Goal: Transaction & Acquisition: Purchase product/service

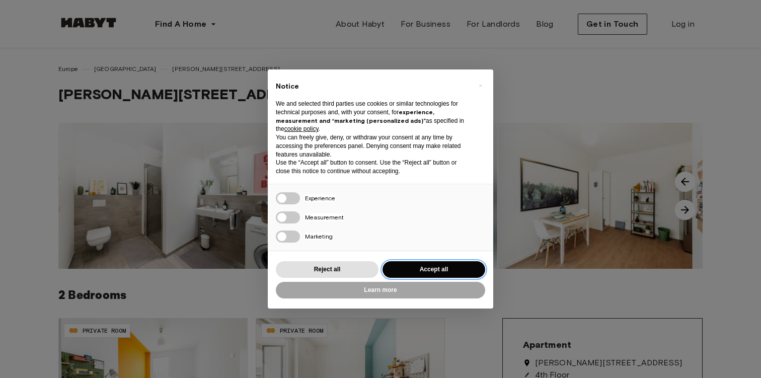
click at [432, 270] on button "Accept all" at bounding box center [433, 269] width 103 height 17
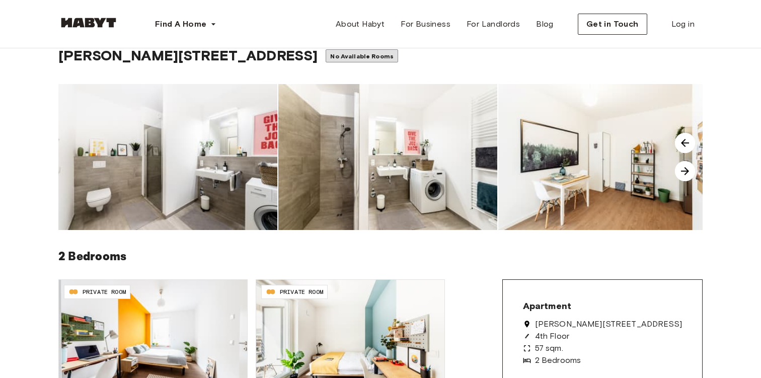
scroll to position [11, 0]
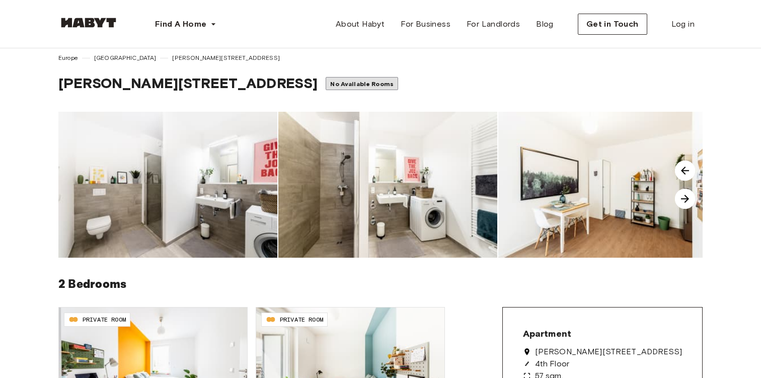
click at [687, 198] on img at bounding box center [685, 199] width 20 height 20
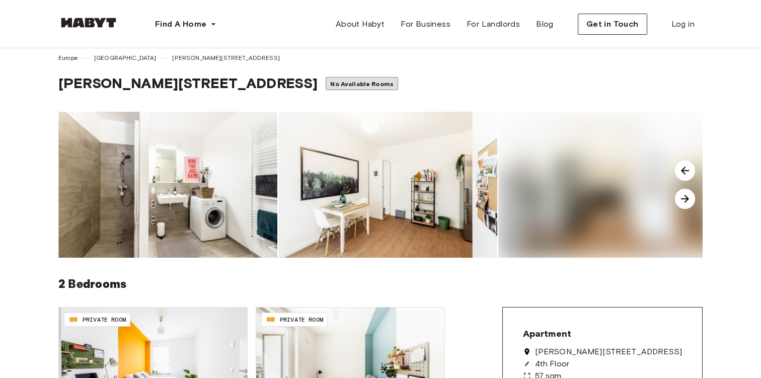
click at [686, 198] on img at bounding box center [685, 199] width 20 height 20
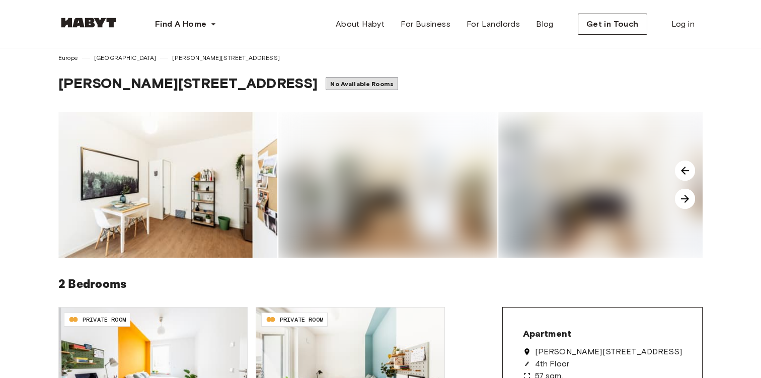
click at [686, 198] on img at bounding box center [685, 199] width 20 height 20
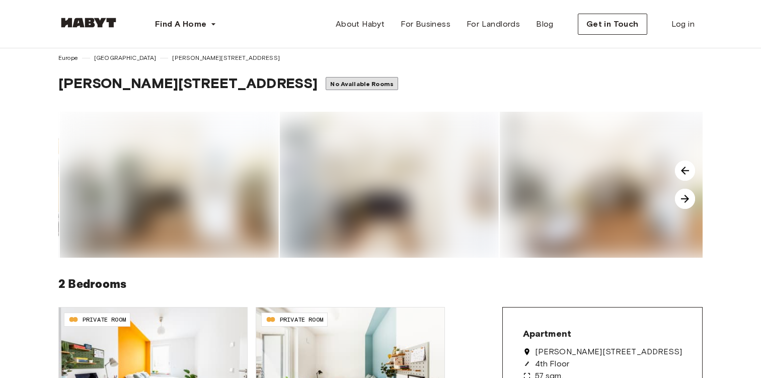
click at [686, 198] on img at bounding box center [685, 199] width 20 height 20
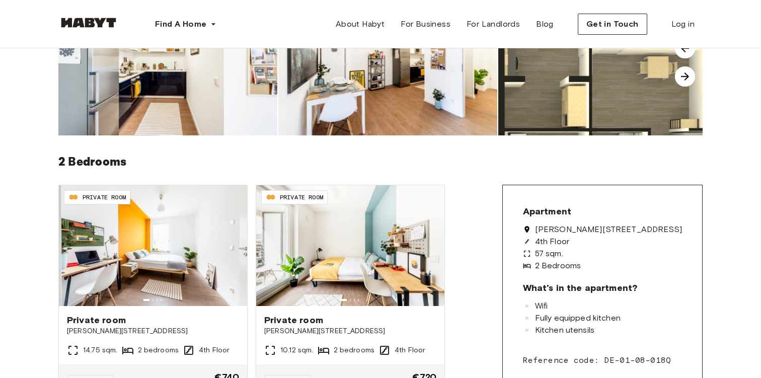
scroll to position [0, 0]
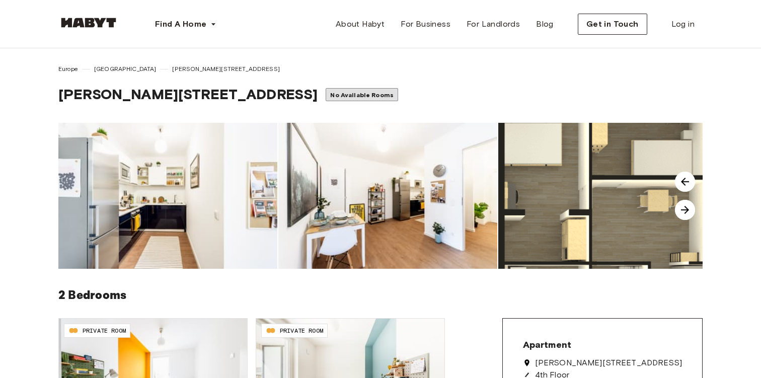
click at [325, 91] on div "No Available Rooms" at bounding box center [361, 94] width 72 height 13
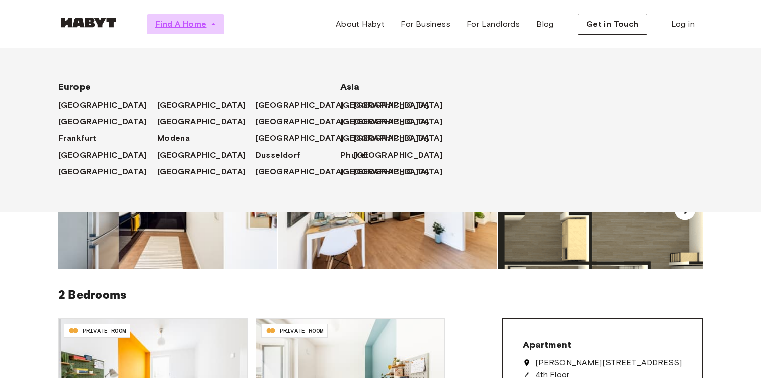
click at [190, 25] on span "Find A Home" at bounding box center [180, 24] width 51 height 12
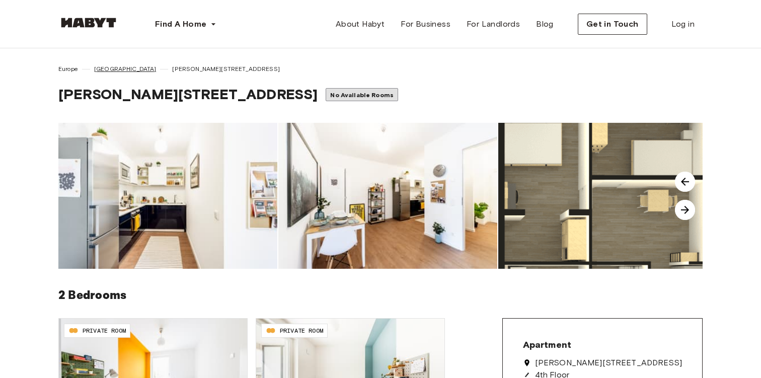
click at [103, 68] on span "[GEOGRAPHIC_DATA]" at bounding box center [125, 68] width 62 height 9
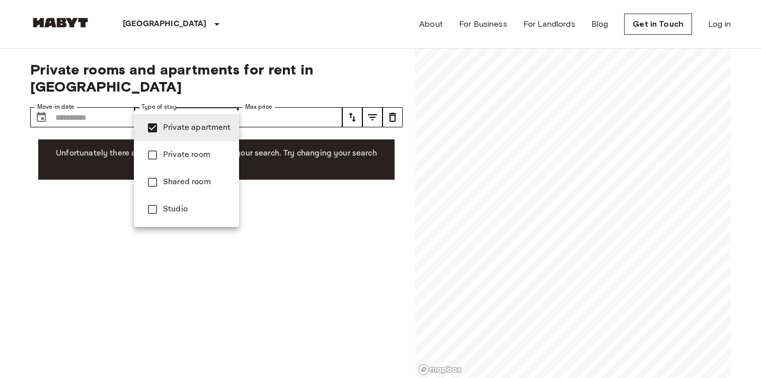
type input "**********"
click at [273, 203] on div at bounding box center [380, 189] width 761 height 378
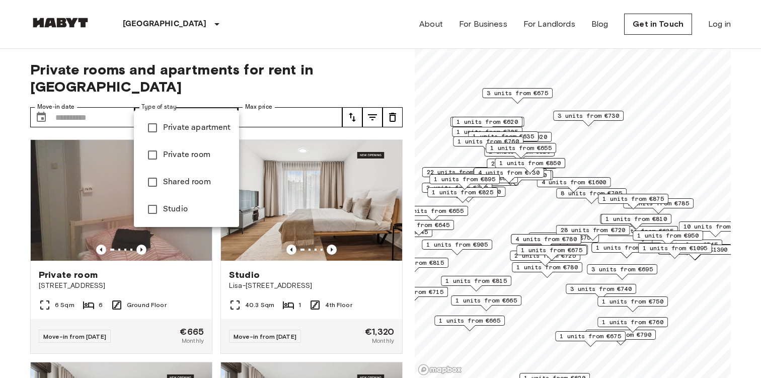
type input "**********"
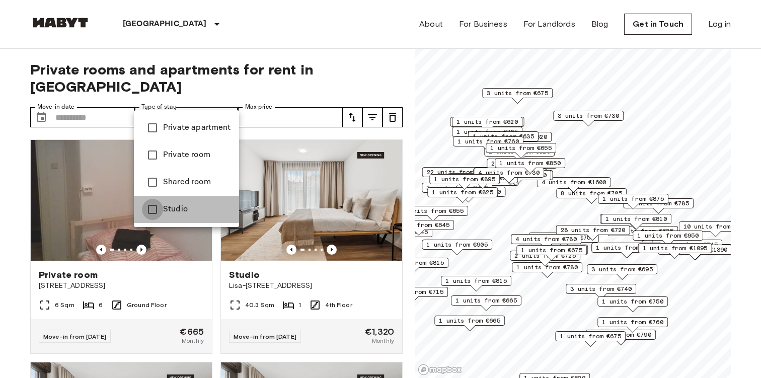
type input "******"
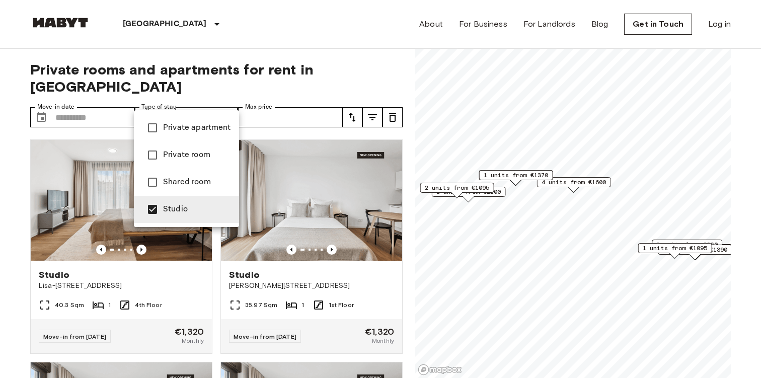
click at [24, 260] on div at bounding box center [380, 189] width 761 height 378
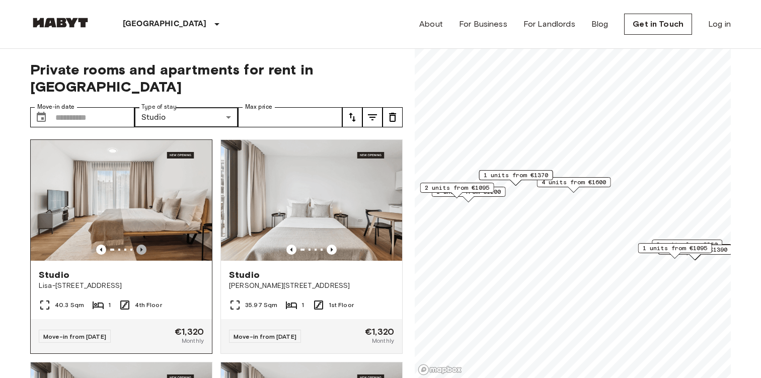
click at [140, 244] on icon "Previous image" at bounding box center [141, 249] width 10 height 10
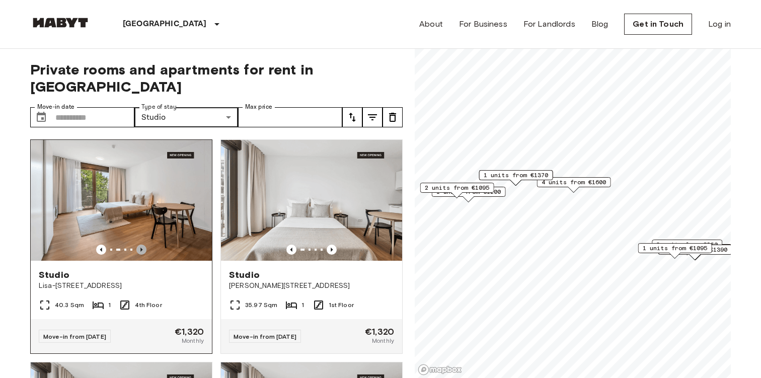
click at [140, 244] on icon "Previous image" at bounding box center [141, 249] width 10 height 10
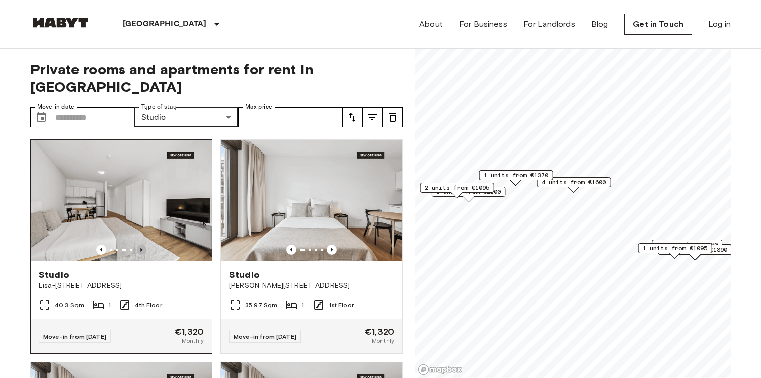
click at [140, 244] on icon "Previous image" at bounding box center [141, 249] width 10 height 10
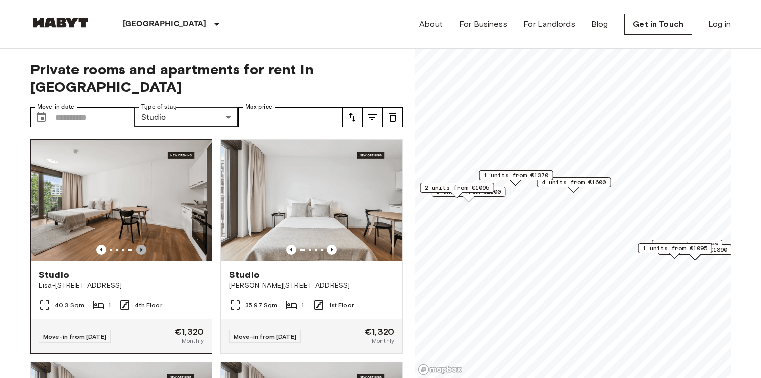
click at [140, 244] on icon "Previous image" at bounding box center [141, 249] width 10 height 10
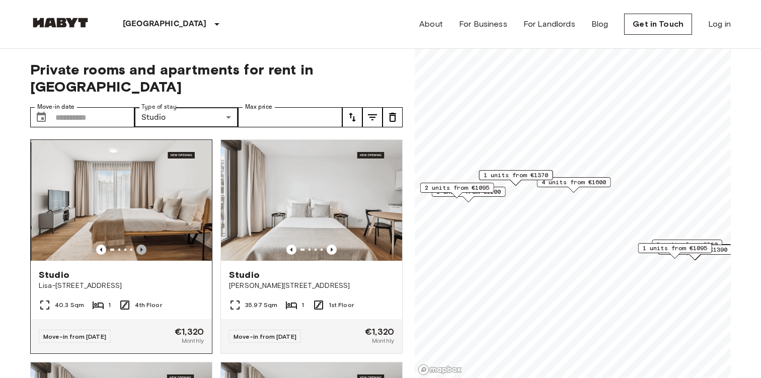
click at [140, 244] on icon "Previous image" at bounding box center [141, 249] width 10 height 10
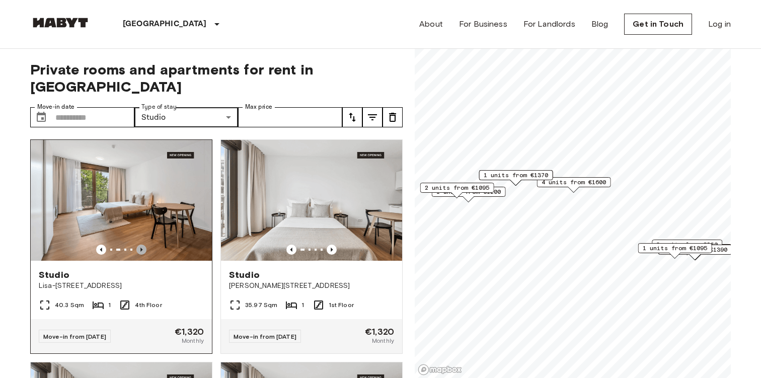
click at [140, 244] on icon "Previous image" at bounding box center [141, 249] width 10 height 10
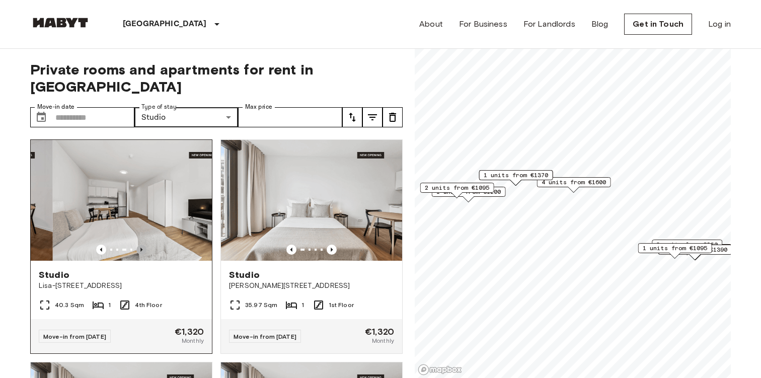
click at [140, 244] on icon "Previous image" at bounding box center [141, 249] width 10 height 10
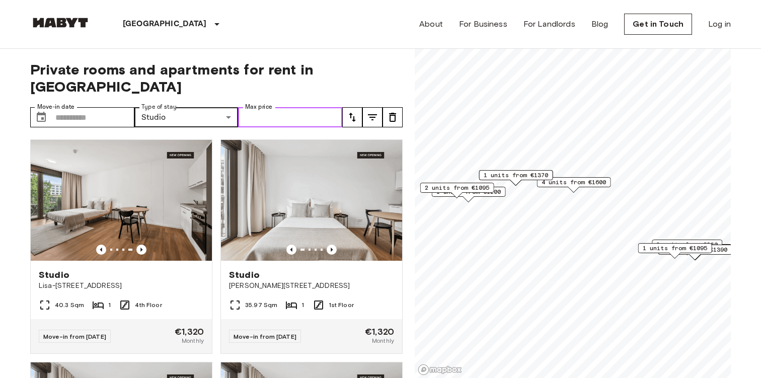
click at [322, 107] on input "Max price" at bounding box center [290, 117] width 104 height 20
click at [368, 111] on icon "tune" at bounding box center [372, 117] width 12 height 12
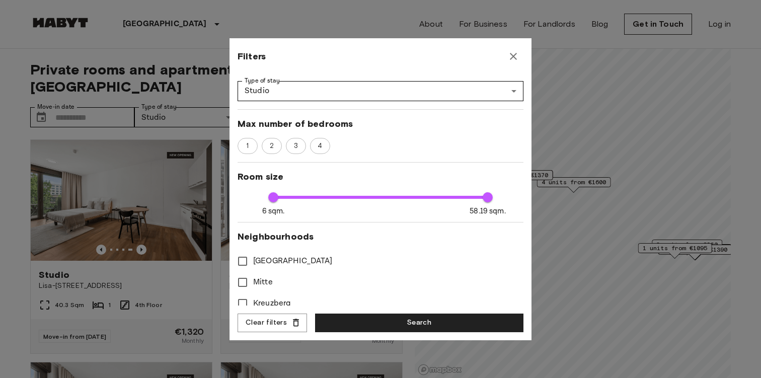
scroll to position [138, 0]
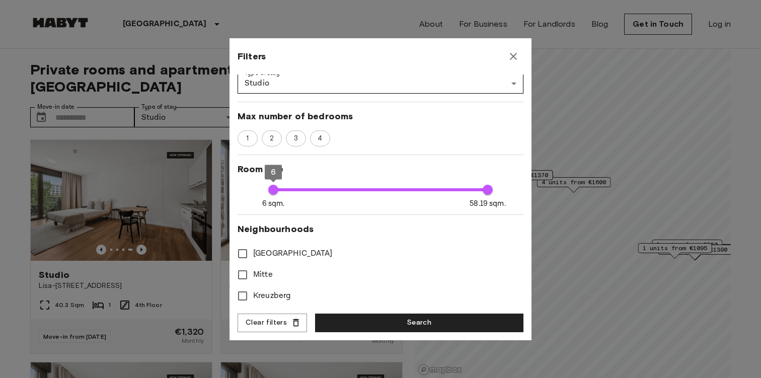
type input "**"
type input "*"
type input "**"
type input "*"
type input "**"
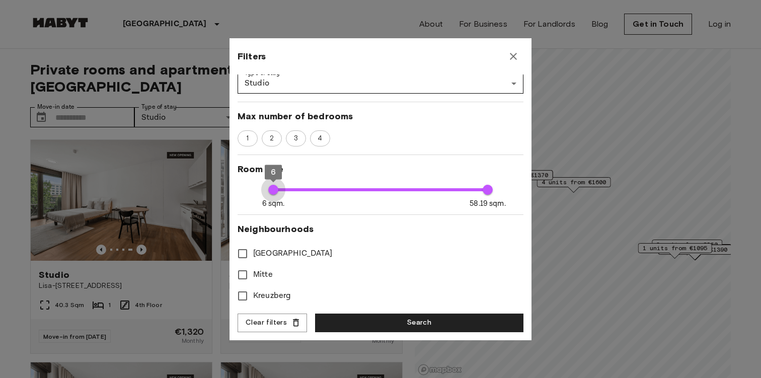
type input "*"
type input "**"
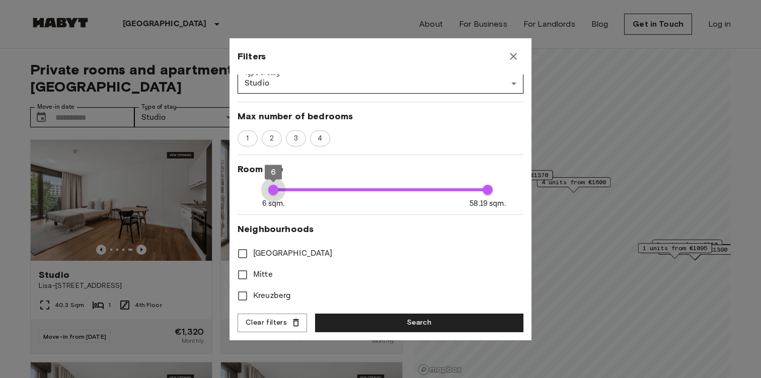
type input "**"
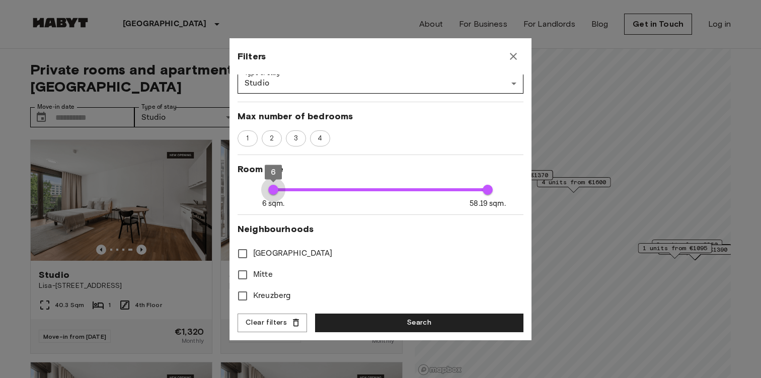
type input "**"
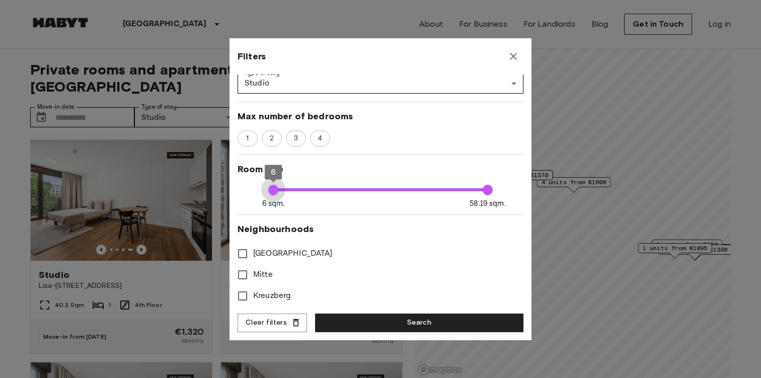
type input "**"
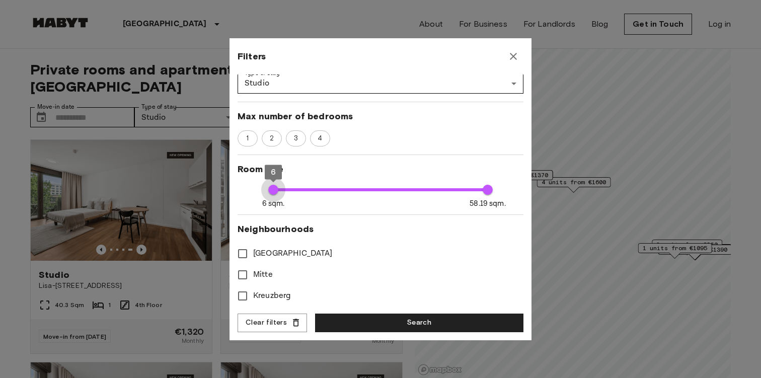
type input "**"
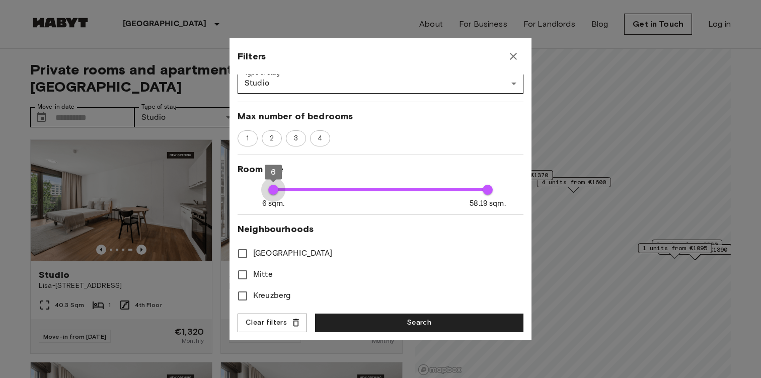
type input "**"
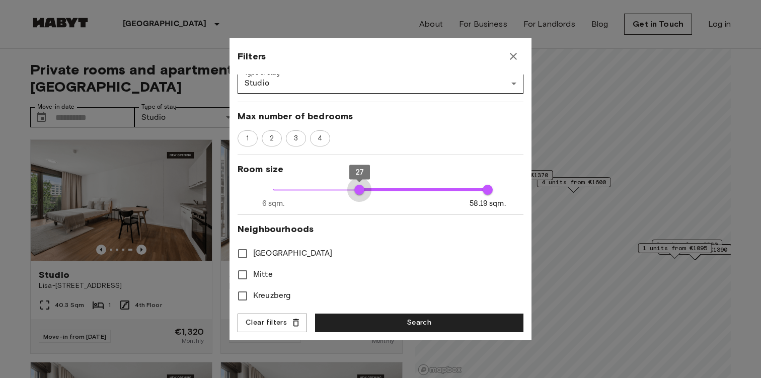
type input "**"
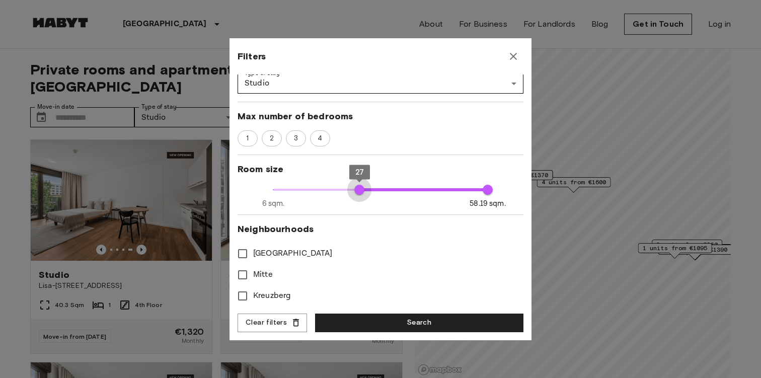
type input "**"
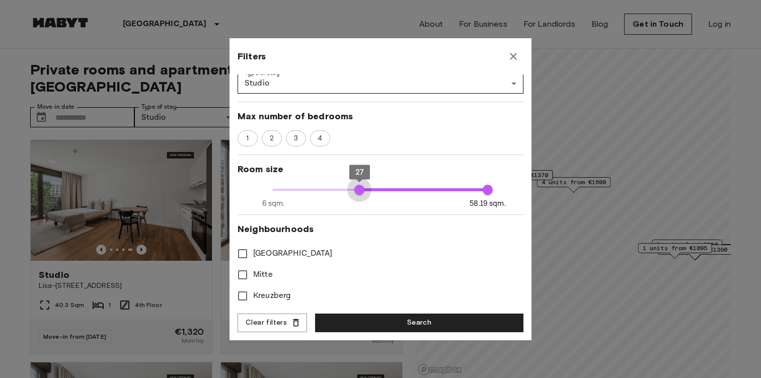
type input "**"
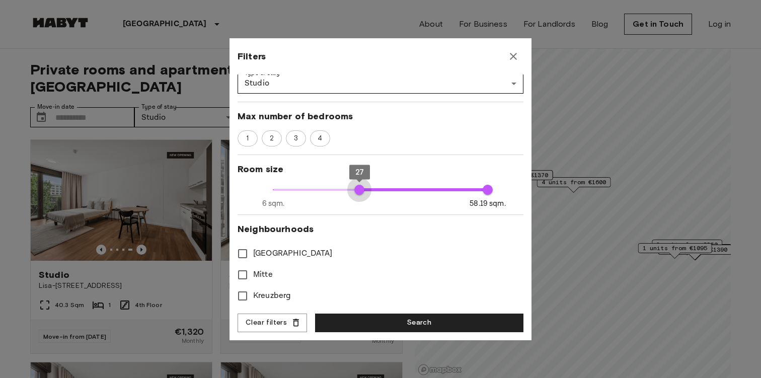
type input "**"
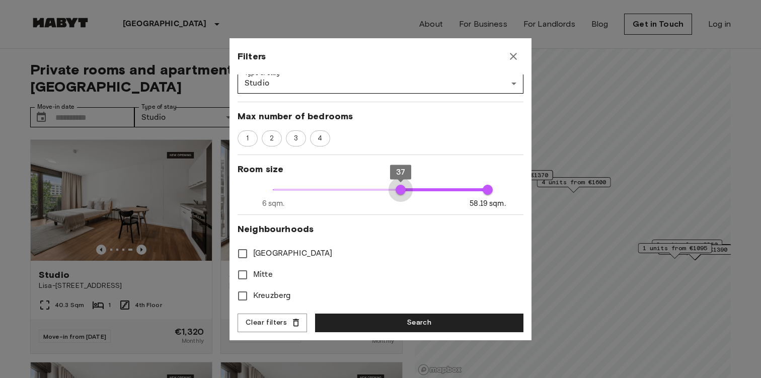
type input "**"
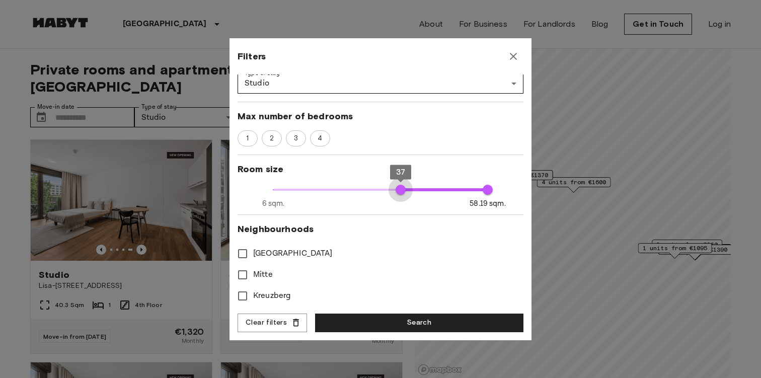
type input "**"
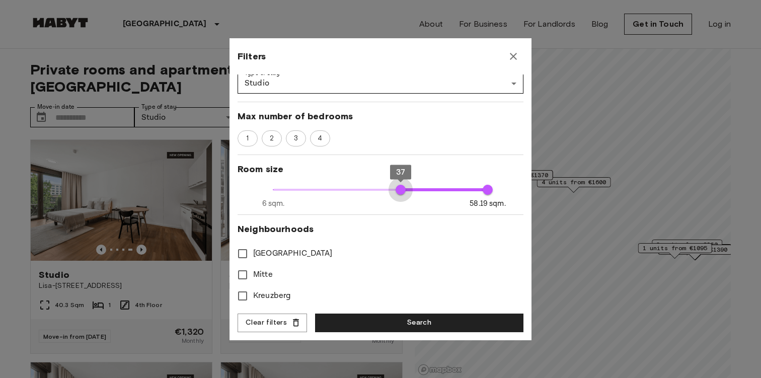
type input "**"
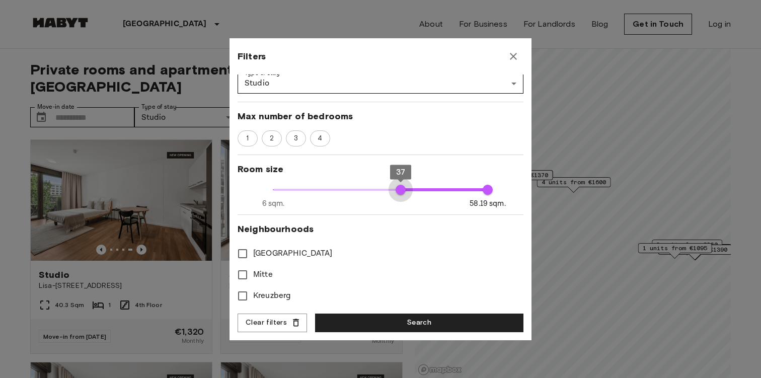
type input "**"
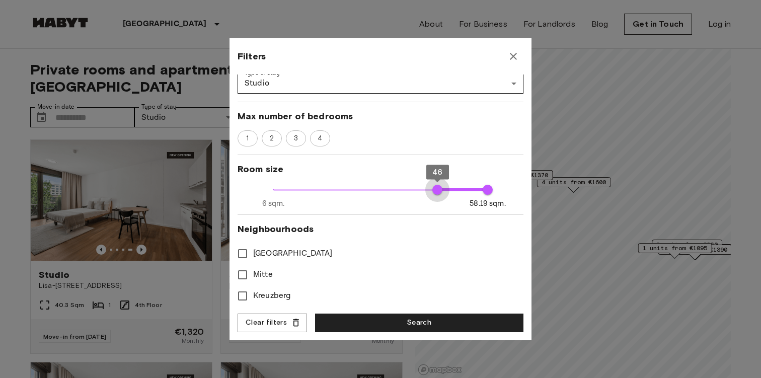
type input "**"
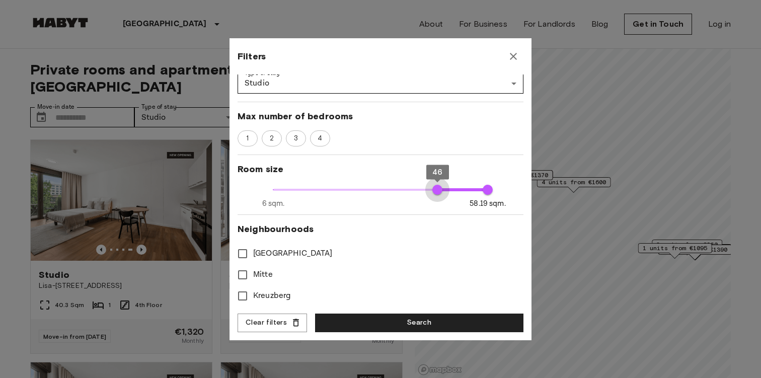
type input "**"
drag, startPoint x: 274, startPoint y: 190, endPoint x: 460, endPoint y: 187, distance: 186.1
click at [460, 187] on span "52" at bounding box center [462, 190] width 10 height 10
type input "**"
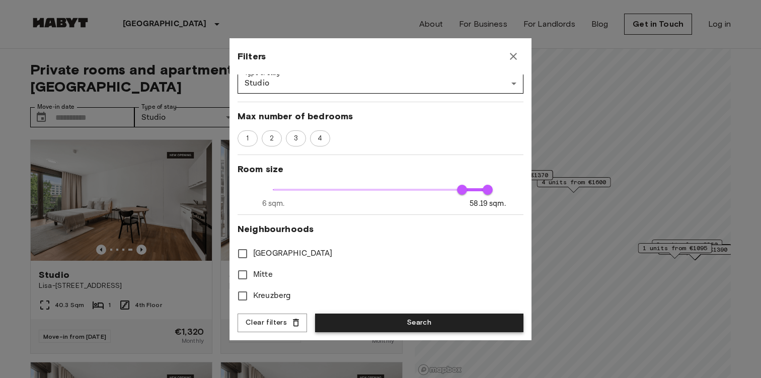
click at [398, 317] on button "Search" at bounding box center [419, 322] width 208 height 19
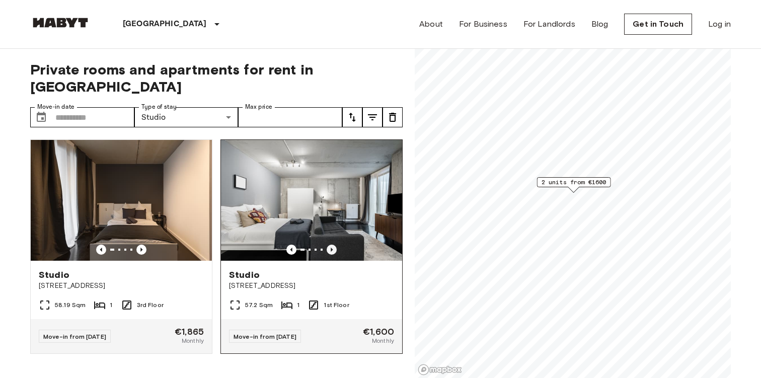
click at [332, 244] on icon "Previous image" at bounding box center [331, 249] width 10 height 10
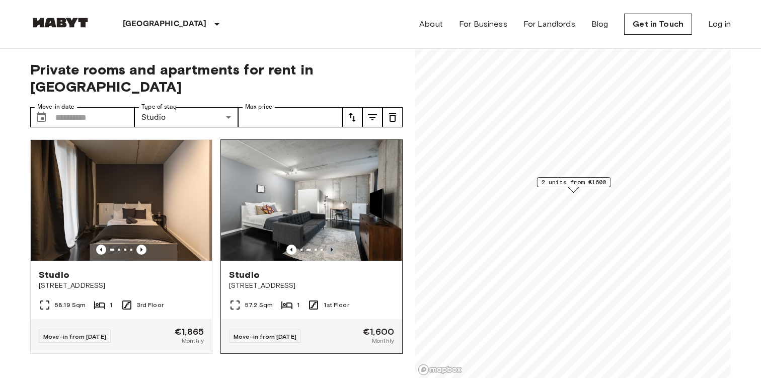
click at [332, 244] on icon "Previous image" at bounding box center [331, 249] width 10 height 10
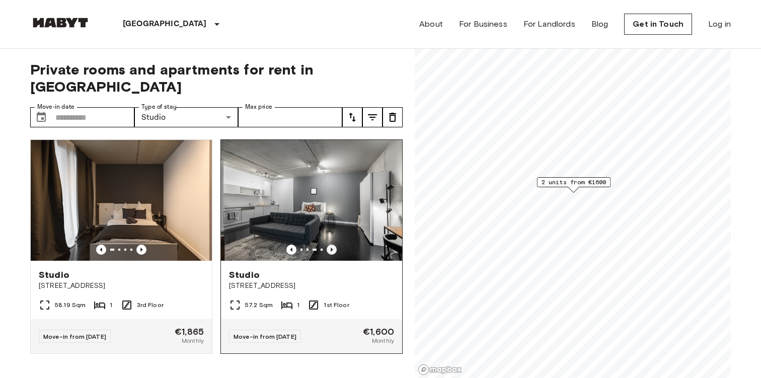
click at [332, 244] on icon "Previous image" at bounding box center [331, 249] width 10 height 10
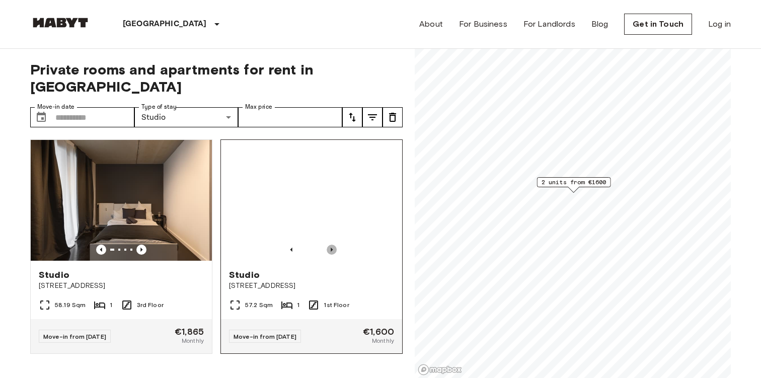
click at [332, 244] on icon "Previous image" at bounding box center [331, 249] width 10 height 10
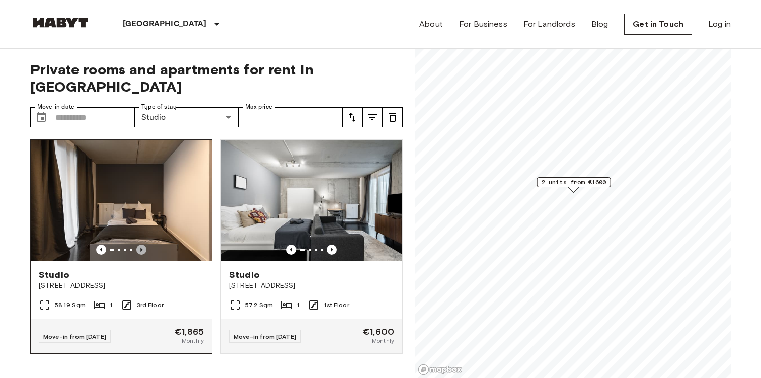
click at [142, 244] on icon "Previous image" at bounding box center [141, 249] width 10 height 10
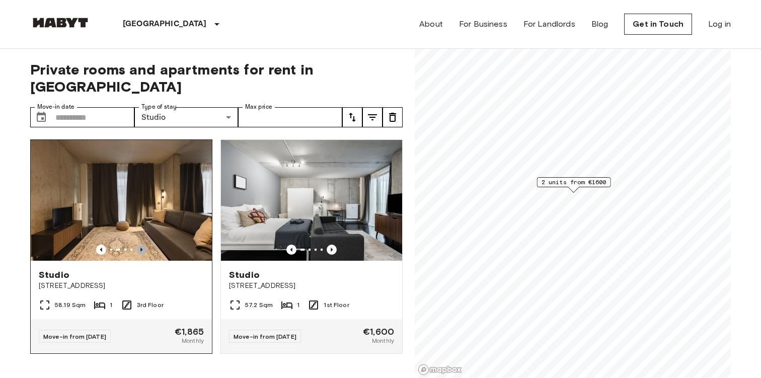
click at [142, 244] on icon "Previous image" at bounding box center [141, 249] width 10 height 10
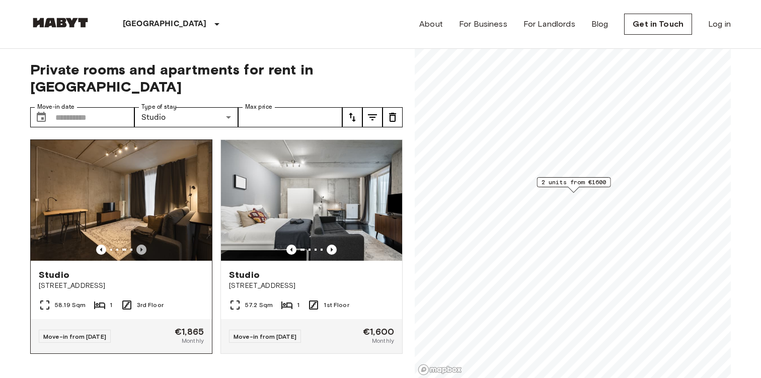
click at [142, 244] on icon "Previous image" at bounding box center [141, 249] width 10 height 10
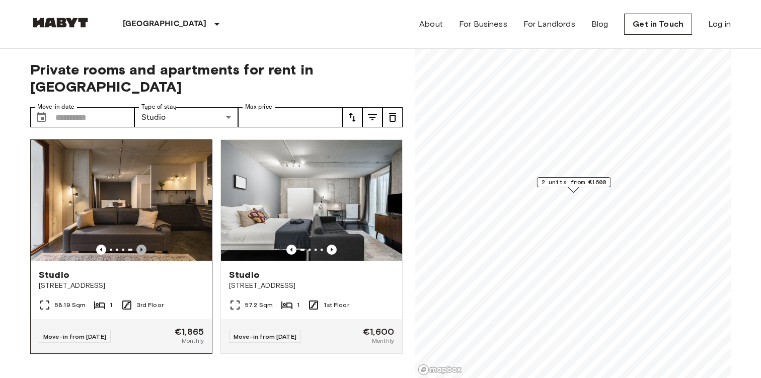
click at [142, 244] on icon "Previous image" at bounding box center [141, 249] width 10 height 10
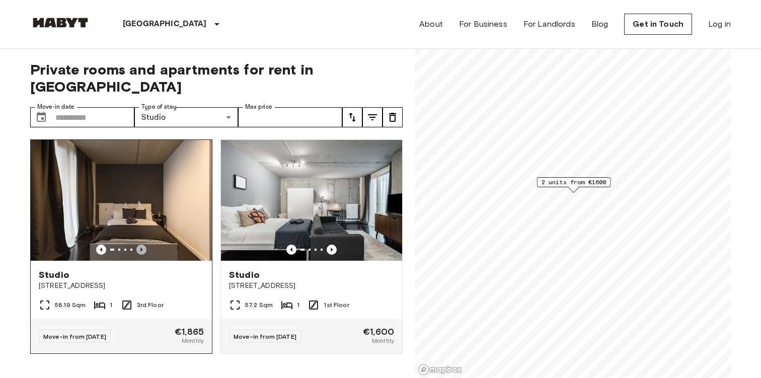
click at [142, 244] on icon "Previous image" at bounding box center [141, 249] width 10 height 10
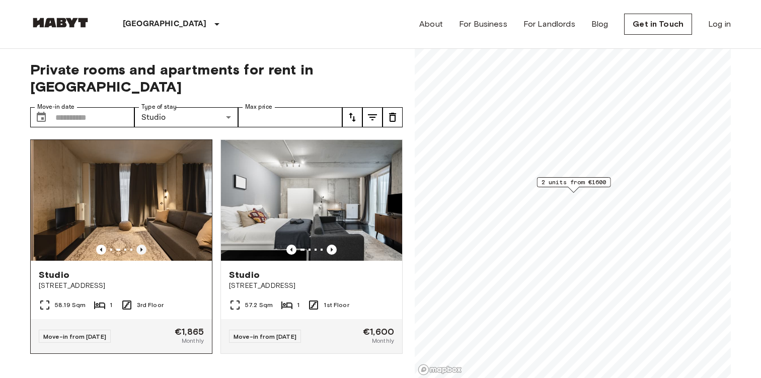
click at [142, 244] on icon "Previous image" at bounding box center [141, 249] width 10 height 10
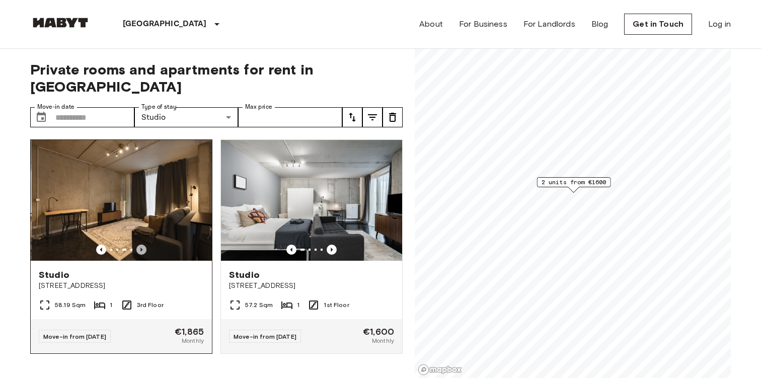
click at [142, 244] on icon "Previous image" at bounding box center [141, 249] width 10 height 10
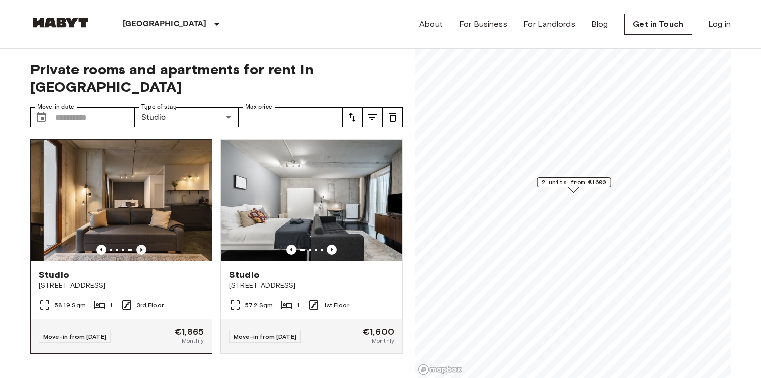
click at [142, 244] on icon "Previous image" at bounding box center [141, 249] width 10 height 10
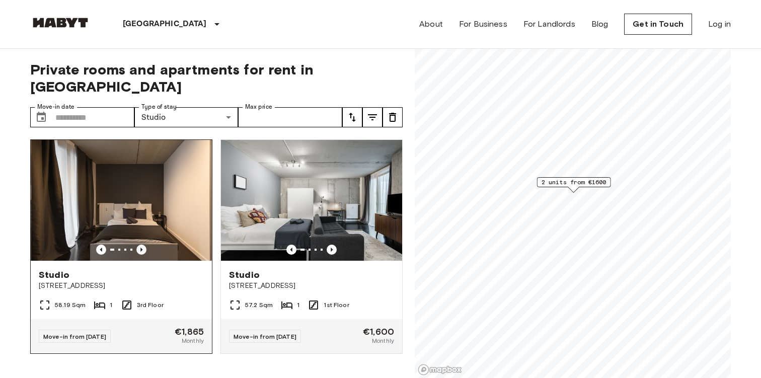
click at [142, 244] on icon "Previous image" at bounding box center [141, 249] width 10 height 10
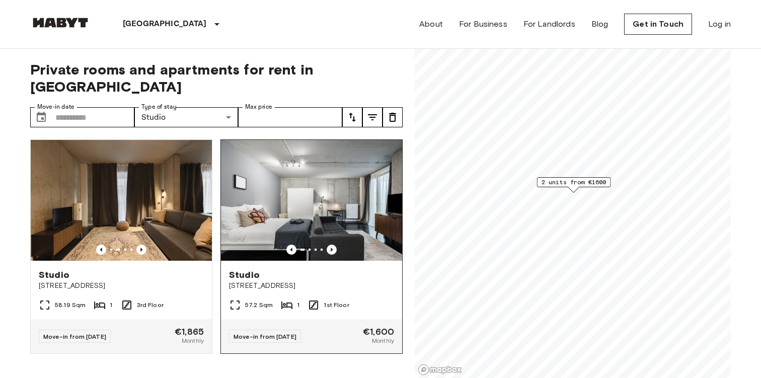
click at [353, 198] on img at bounding box center [311, 200] width 181 height 121
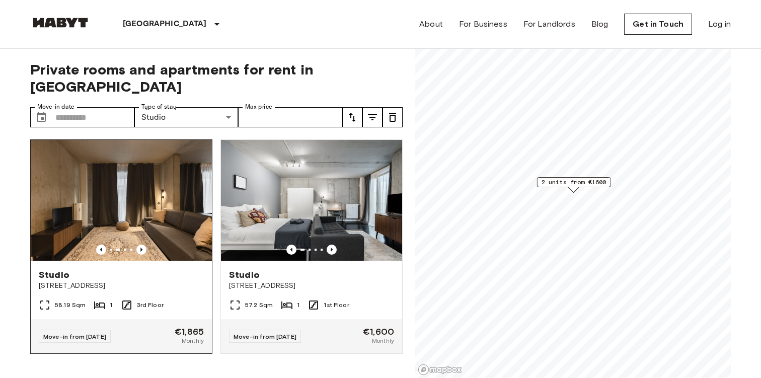
click at [163, 208] on img at bounding box center [121, 200] width 181 height 121
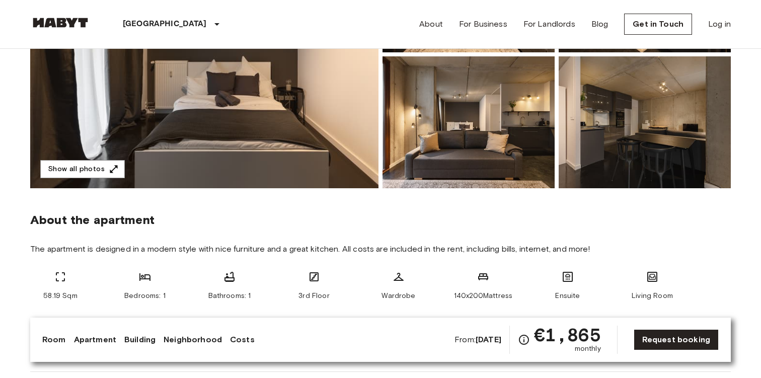
scroll to position [209, 0]
click at [444, 247] on span "The apartment is designed in a modern style with nice furniture and a great kit…" at bounding box center [380, 248] width 700 height 11
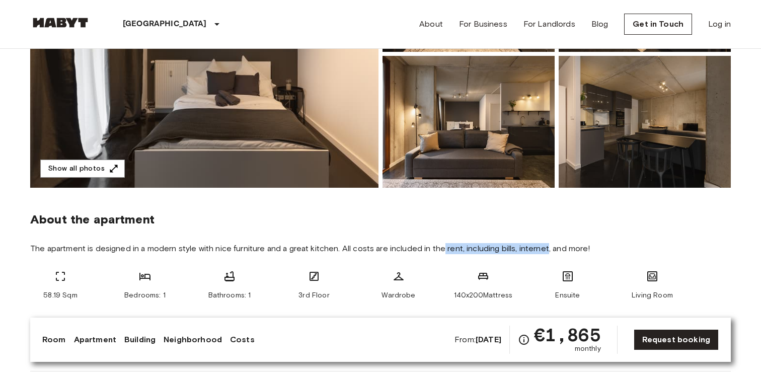
drag, startPoint x: 444, startPoint y: 247, endPoint x: 537, endPoint y: 247, distance: 92.6
click at [537, 247] on span "The apartment is designed in a modern style with nice furniture and a great kit…" at bounding box center [380, 248] width 700 height 11
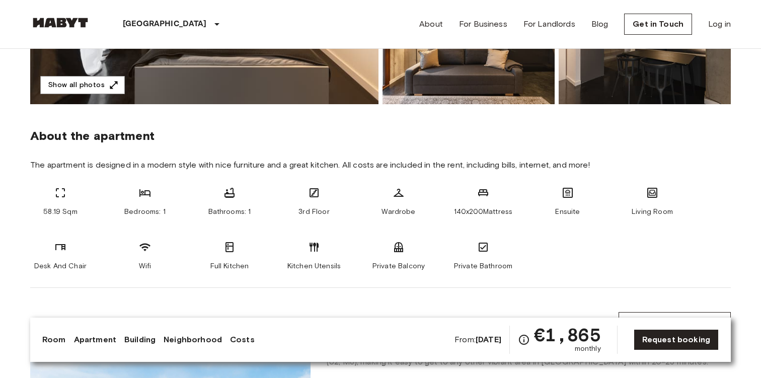
scroll to position [305, 0]
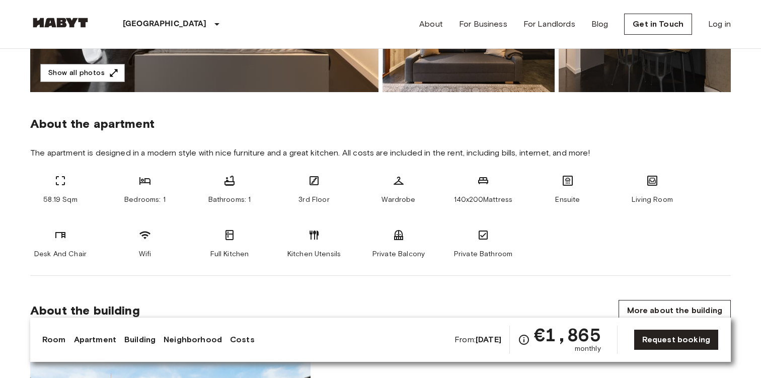
click at [386, 192] on div "Wardrobe" at bounding box center [398, 190] width 60 height 30
click at [569, 202] on span "Ensuite" at bounding box center [567, 200] width 25 height 10
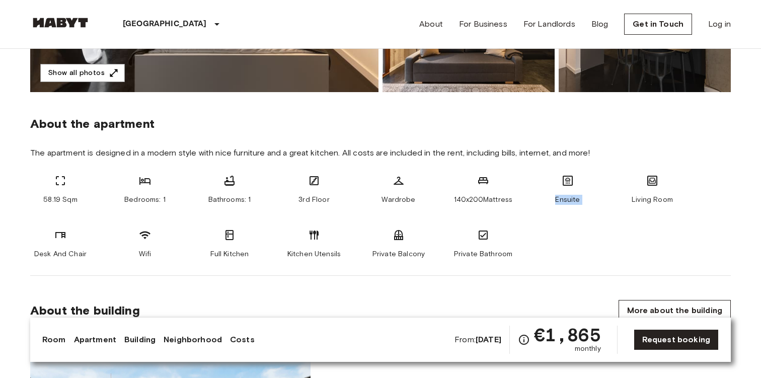
click at [569, 202] on span "Ensuite" at bounding box center [567, 200] width 25 height 10
click at [135, 254] on div "Wifi" at bounding box center [145, 244] width 60 height 30
click at [284, 254] on div "Kitchen Utensils" at bounding box center [314, 244] width 60 height 30
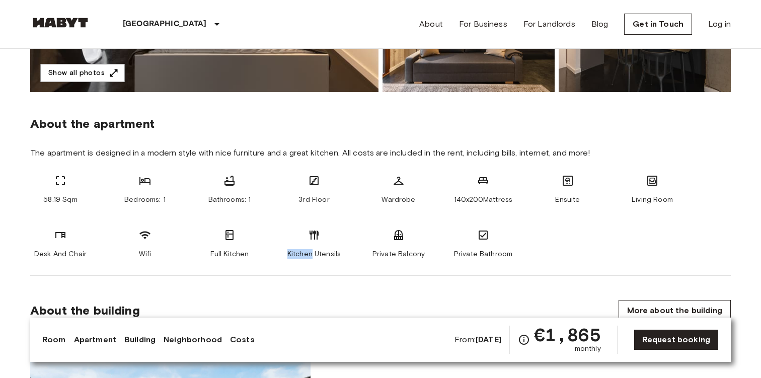
click at [284, 254] on div "Kitchen Utensils" at bounding box center [314, 244] width 60 height 30
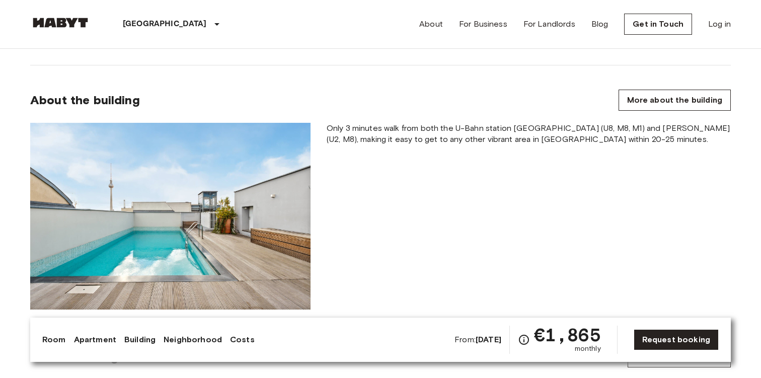
scroll to position [518, 0]
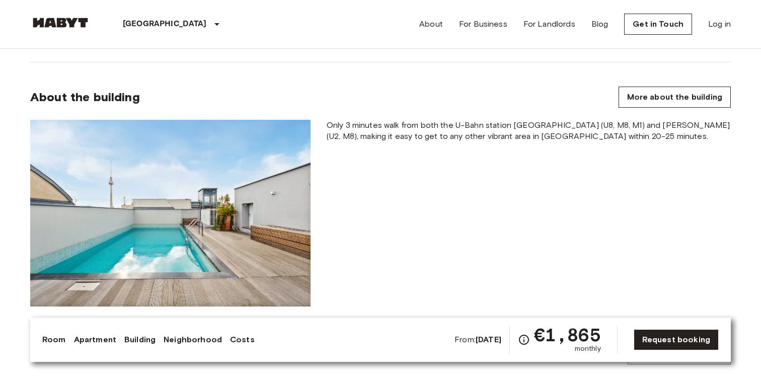
click at [432, 125] on span "Only 3 minutes walk from both the U-Bahn station [GEOGRAPHIC_DATA] (U8, M8, M1)…" at bounding box center [528, 131] width 404 height 22
drag, startPoint x: 432, startPoint y: 125, endPoint x: 482, endPoint y: 130, distance: 50.6
click at [482, 130] on span "Only 3 minutes walk from both the U-Bahn station [GEOGRAPHIC_DATA] (U8, M8, M1)…" at bounding box center [528, 131] width 404 height 22
click at [531, 124] on span "Only 3 minutes walk from both the U-Bahn station [GEOGRAPHIC_DATA] (U8, M8, M1)…" at bounding box center [528, 131] width 404 height 22
drag, startPoint x: 531, startPoint y: 124, endPoint x: 567, endPoint y: 128, distance: 35.9
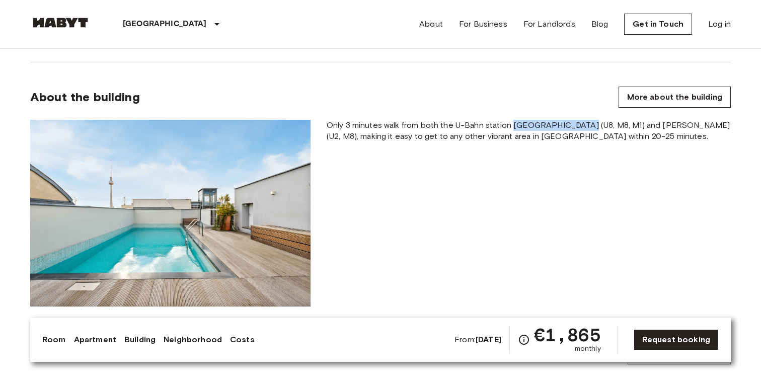
click at [567, 128] on span "Only 3 minutes walk from both the U-Bahn station [GEOGRAPHIC_DATA] (U8, M8, M1)…" at bounding box center [528, 131] width 404 height 22
drag, startPoint x: 567, startPoint y: 128, endPoint x: 526, endPoint y: 128, distance: 40.7
click at [526, 128] on span "Only 3 minutes walk from both the U-Bahn station [GEOGRAPHIC_DATA] (U8, M8, M1)…" at bounding box center [528, 131] width 404 height 22
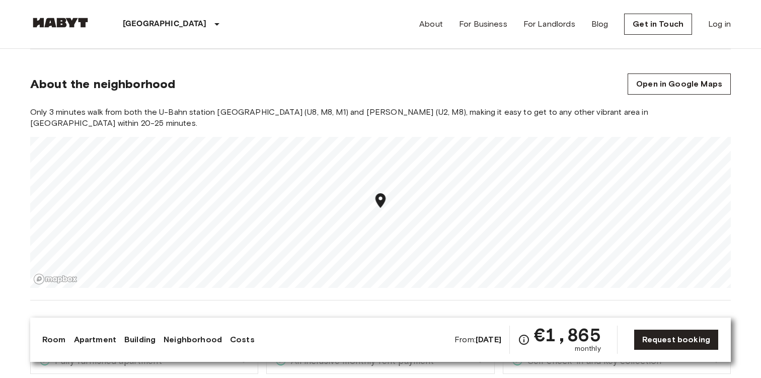
scroll to position [794, 0]
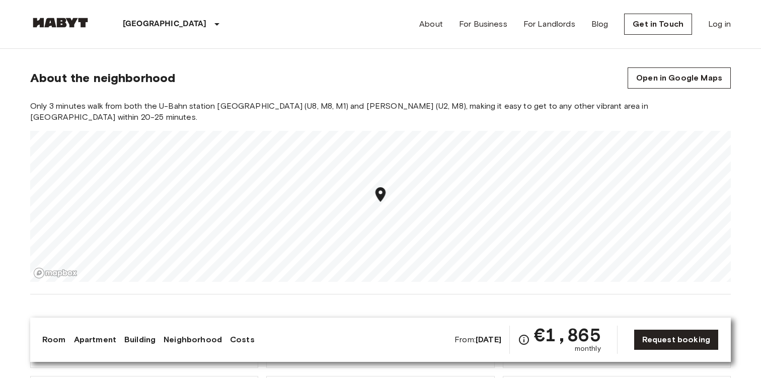
click at [352, 104] on span "Only 3 minutes walk from both the U-Bahn station [GEOGRAPHIC_DATA] (U8, M8, M1)…" at bounding box center [380, 112] width 700 height 22
drag, startPoint x: 352, startPoint y: 104, endPoint x: 437, endPoint y: 105, distance: 85.5
click at [437, 105] on span "Only 3 minutes walk from both the U-Bahn station [GEOGRAPHIC_DATA] (U8, M8, M1)…" at bounding box center [380, 112] width 700 height 22
click at [484, 111] on span "Only 3 minutes walk from both the U-Bahn station [GEOGRAPHIC_DATA] (U8, M8, M1)…" at bounding box center [380, 112] width 700 height 22
drag, startPoint x: 484, startPoint y: 111, endPoint x: 612, endPoint y: 107, distance: 128.3
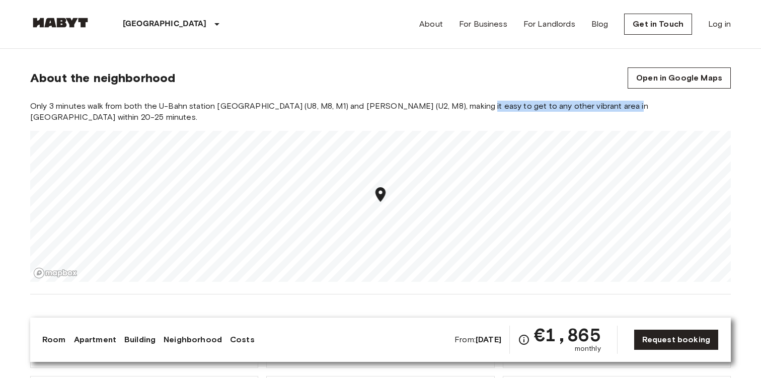
click at [612, 107] on span "Only 3 minutes walk from both the U-Bahn station [GEOGRAPHIC_DATA] (U8, M8, M1)…" at bounding box center [380, 112] width 700 height 22
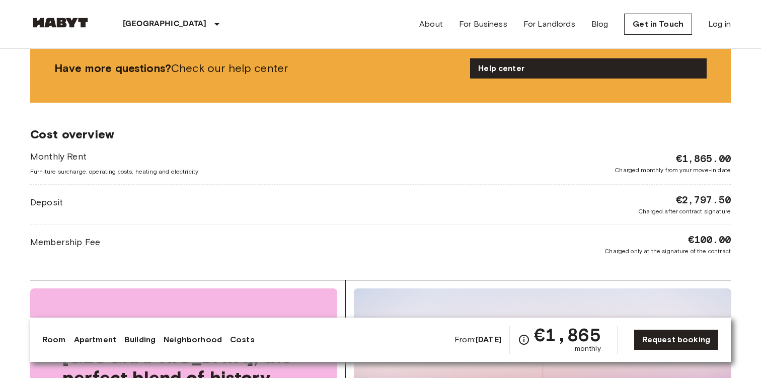
scroll to position [1195, 0]
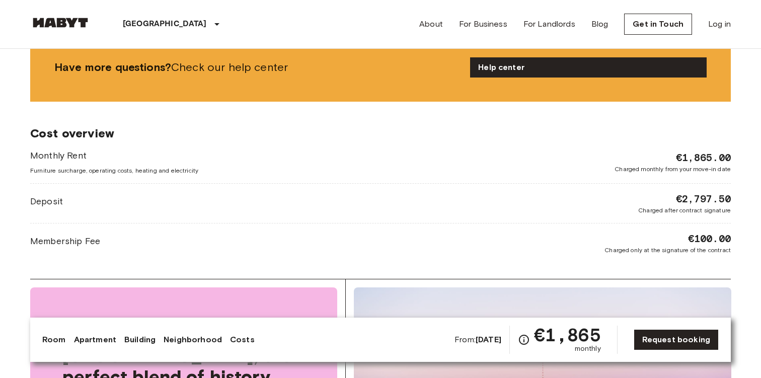
click at [700, 160] on span "€1,865.00" at bounding box center [703, 157] width 55 height 14
click at [710, 198] on span "€2,797.50" at bounding box center [703, 199] width 55 height 14
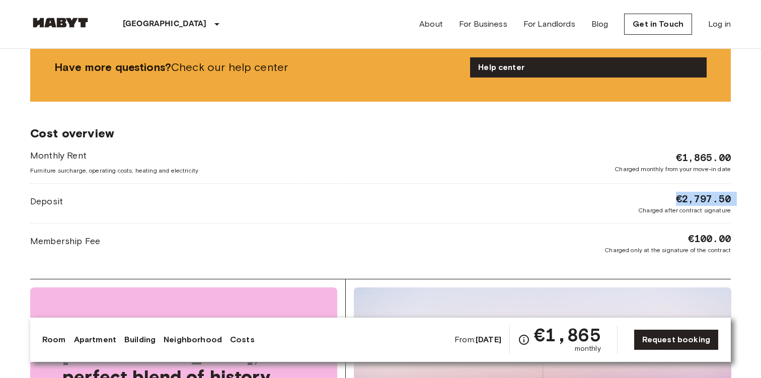
click at [710, 198] on span "€2,797.50" at bounding box center [703, 199] width 55 height 14
click at [704, 233] on span "€100.00" at bounding box center [709, 238] width 43 height 14
click at [618, 214] on div "Deposit €2,797.50 Charged after contract signature" at bounding box center [380, 203] width 700 height 23
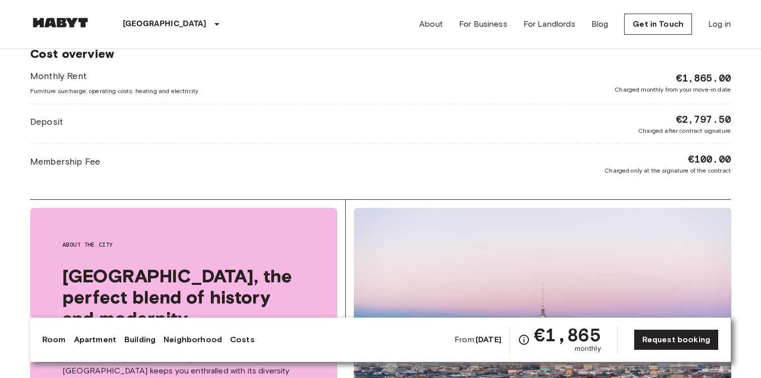
scroll to position [1277, 0]
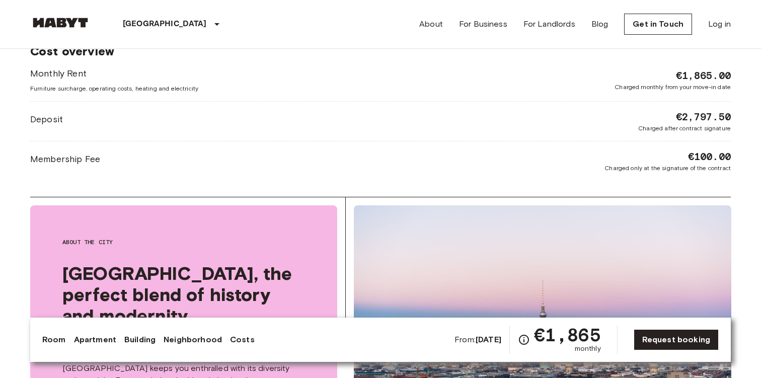
click at [527, 170] on div "Membership Fee €100.00 Charged only at the signature of the contract" at bounding box center [380, 160] width 700 height 23
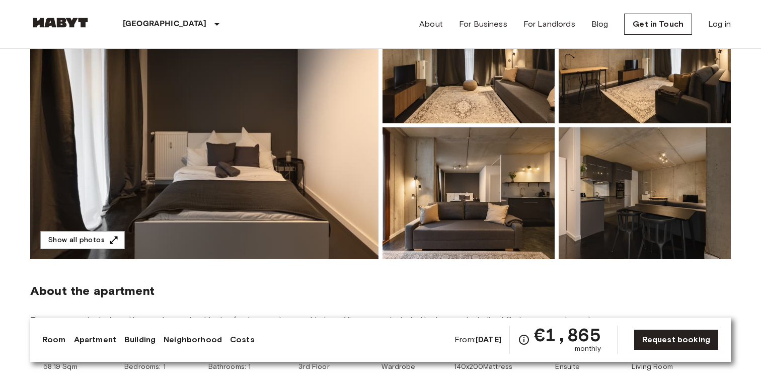
scroll to position [127, 0]
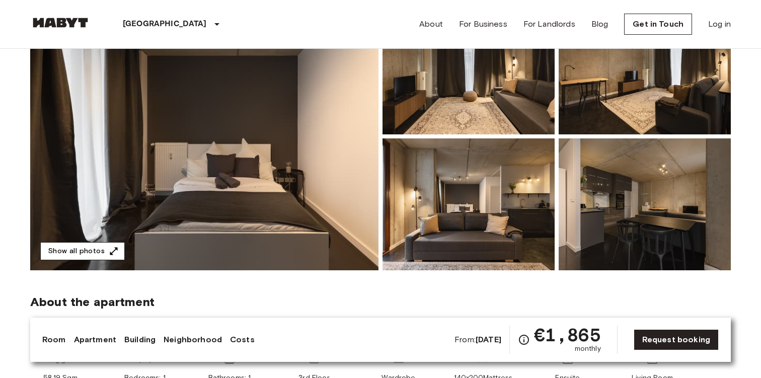
click at [109, 246] on icon "button" at bounding box center [114, 251] width 10 height 10
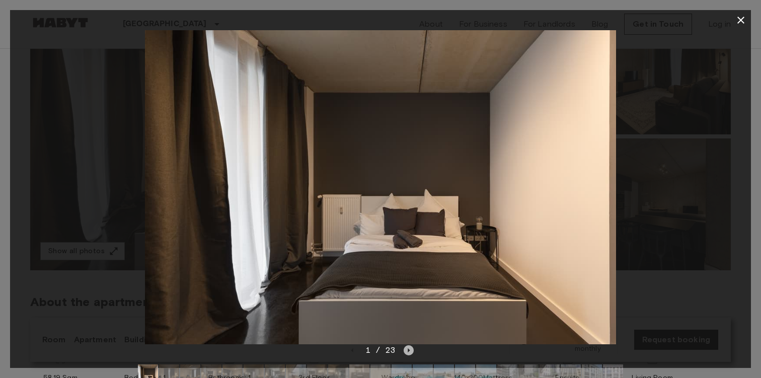
click at [412, 349] on icon "Next image" at bounding box center [408, 350] width 10 height 10
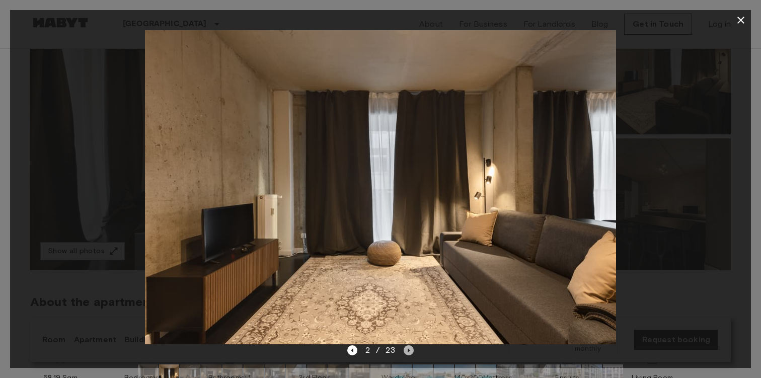
click at [412, 349] on icon "Next image" at bounding box center [408, 350] width 10 height 10
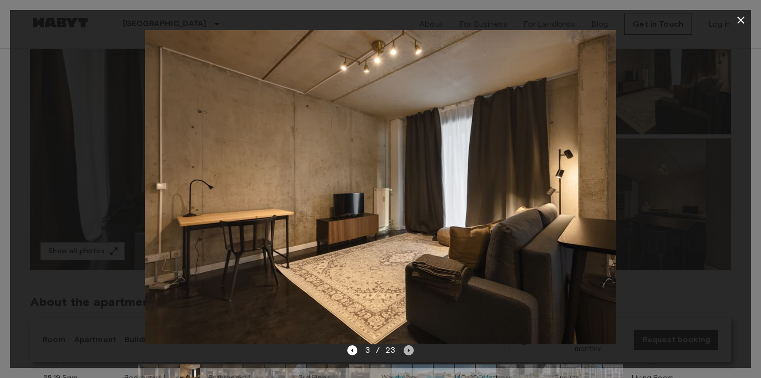
click at [412, 349] on icon "Next image" at bounding box center [408, 350] width 10 height 10
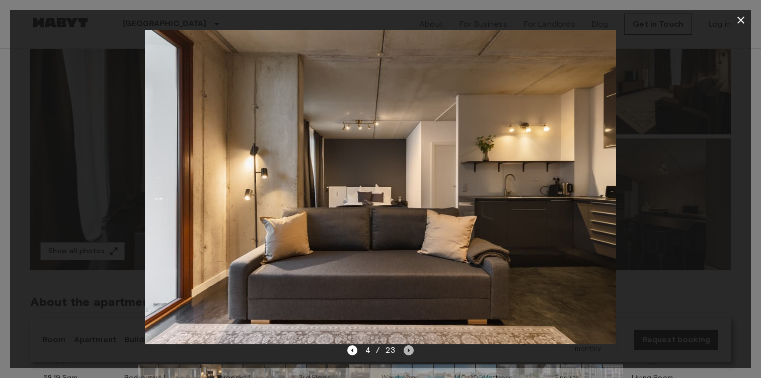
click at [412, 349] on icon "Next image" at bounding box center [408, 350] width 10 height 10
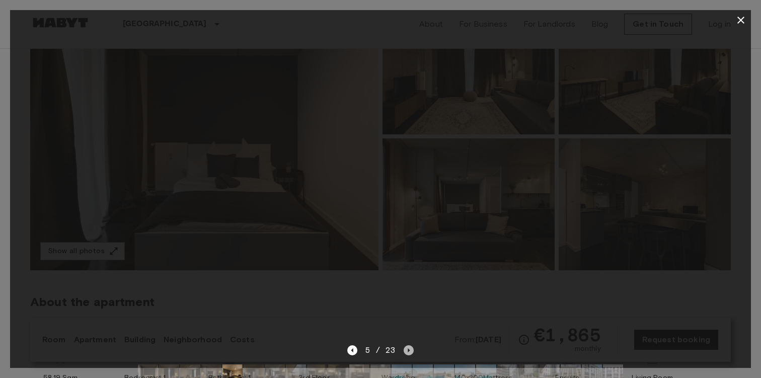
click at [412, 349] on icon "Next image" at bounding box center [408, 350] width 10 height 10
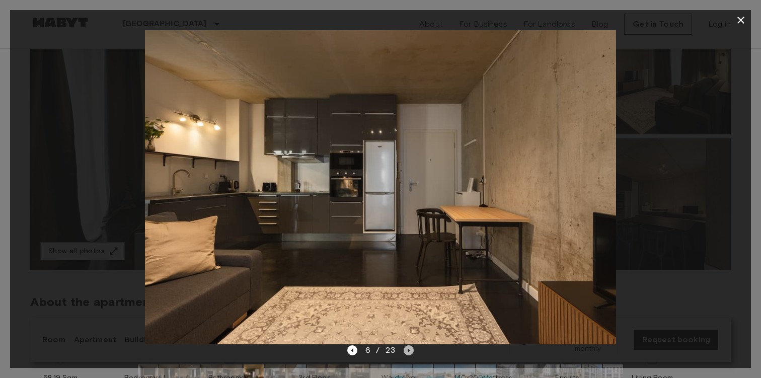
click at [412, 349] on icon "Next image" at bounding box center [408, 350] width 10 height 10
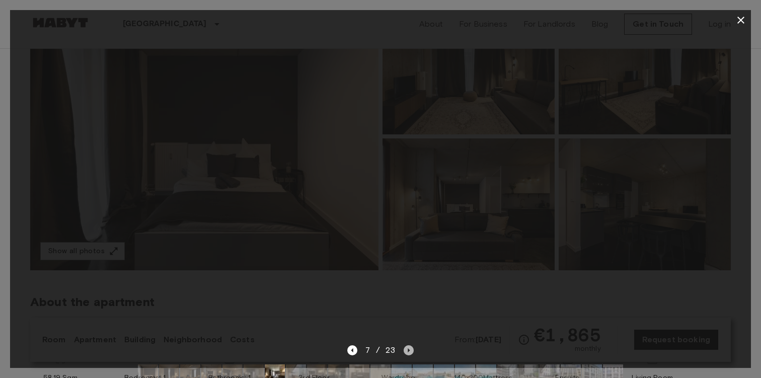
click at [412, 349] on icon "Next image" at bounding box center [408, 350] width 10 height 10
click at [412, 349] on icon "Next image" at bounding box center [411, 350] width 10 height 10
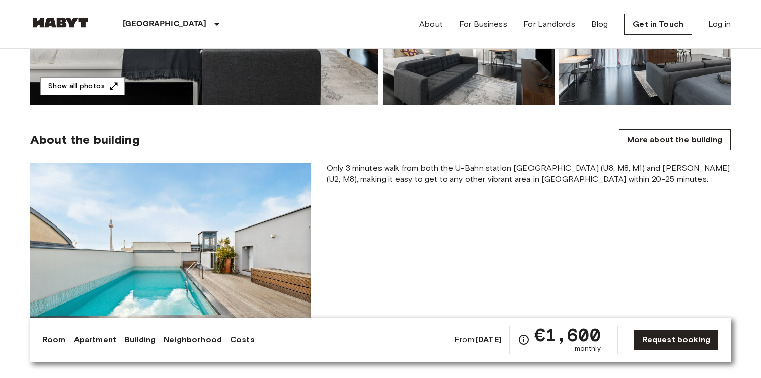
scroll to position [226, 0]
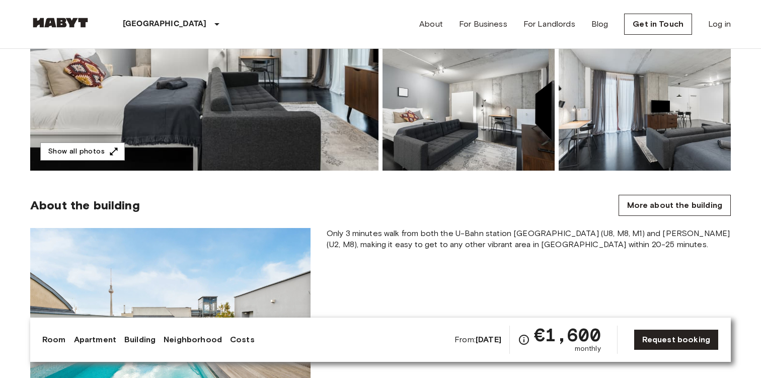
click at [637, 149] on img at bounding box center [644, 105] width 172 height 132
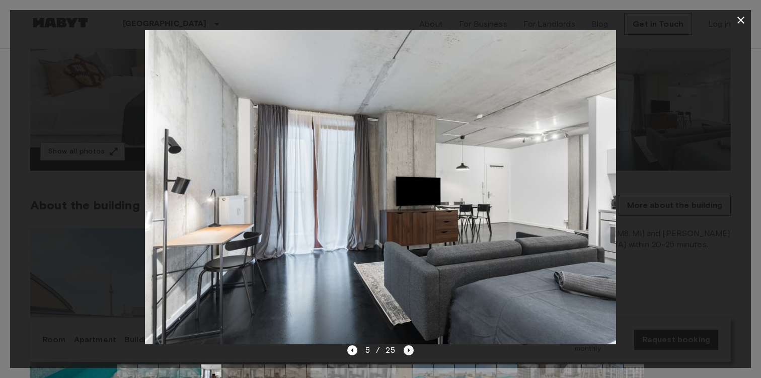
click at [410, 351] on icon "Next image" at bounding box center [408, 350] width 10 height 10
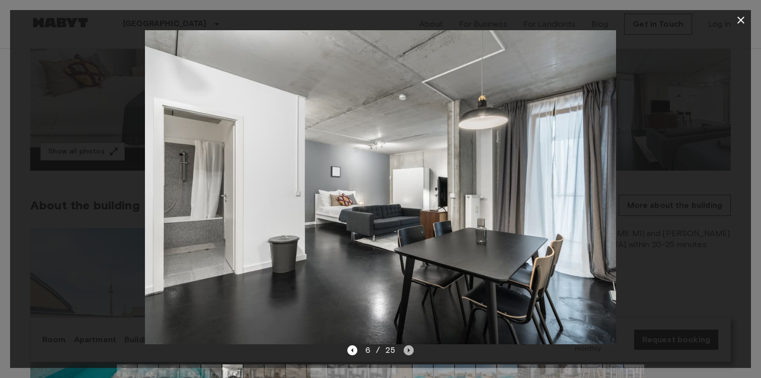
click at [410, 351] on icon "Next image" at bounding box center [408, 350] width 10 height 10
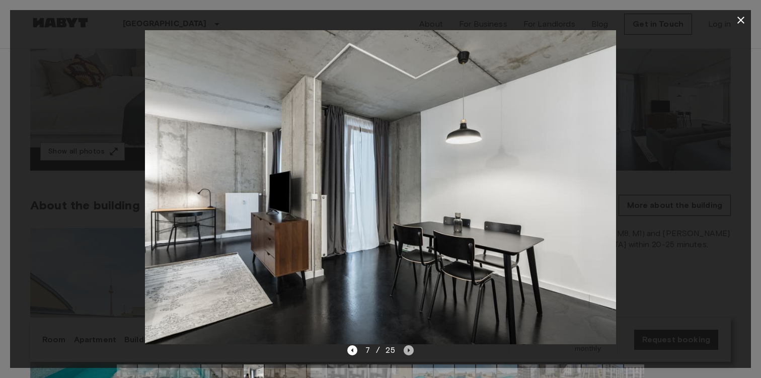
click at [410, 351] on icon "Next image" at bounding box center [408, 350] width 10 height 10
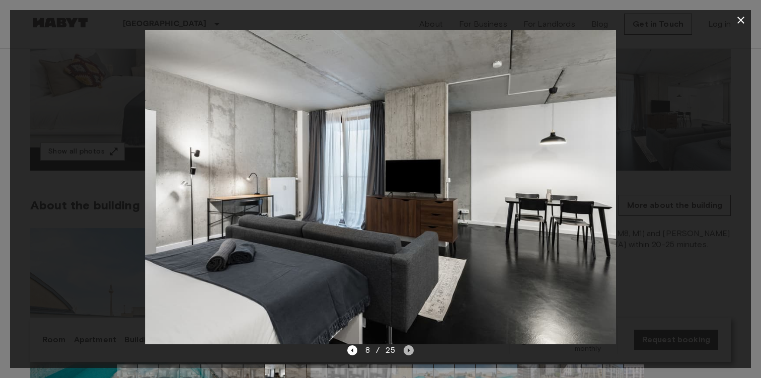
click at [410, 351] on icon "Next image" at bounding box center [408, 350] width 10 height 10
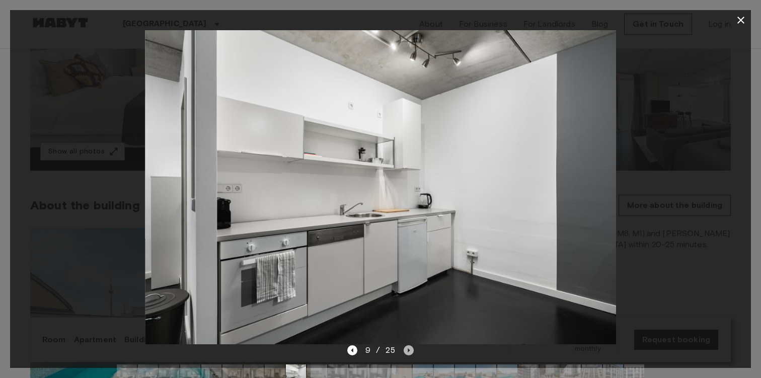
click at [410, 351] on icon "Next image" at bounding box center [408, 350] width 10 height 10
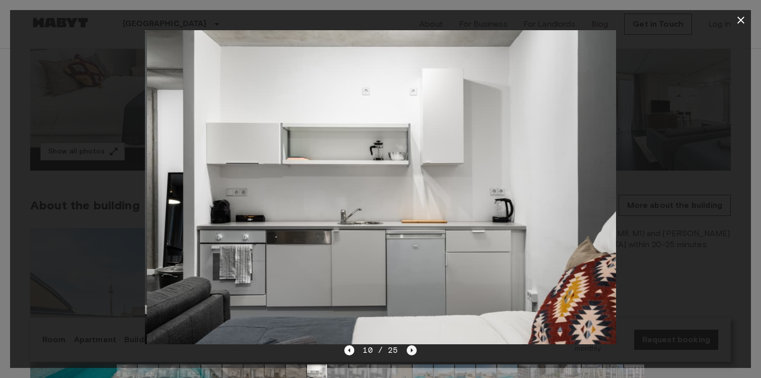
click at [410, 351] on icon "Next image" at bounding box center [411, 350] width 2 height 4
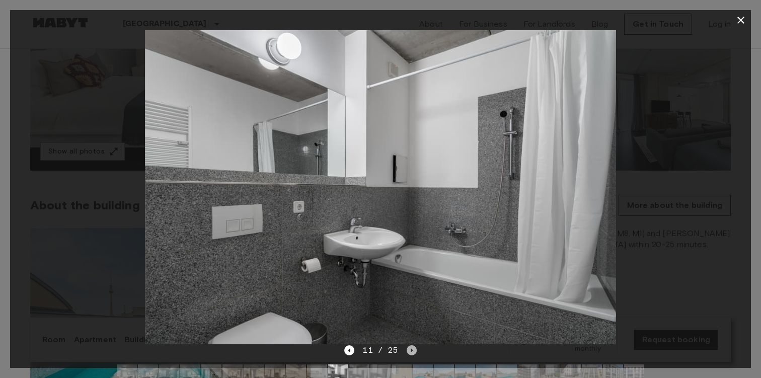
click at [410, 351] on icon "Next image" at bounding box center [411, 350] width 2 height 4
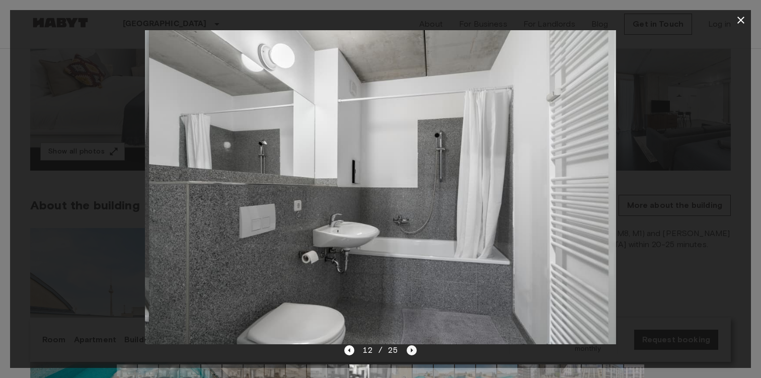
click at [410, 351] on icon "Next image" at bounding box center [411, 350] width 2 height 4
